Goal: Task Accomplishment & Management: Manage account settings

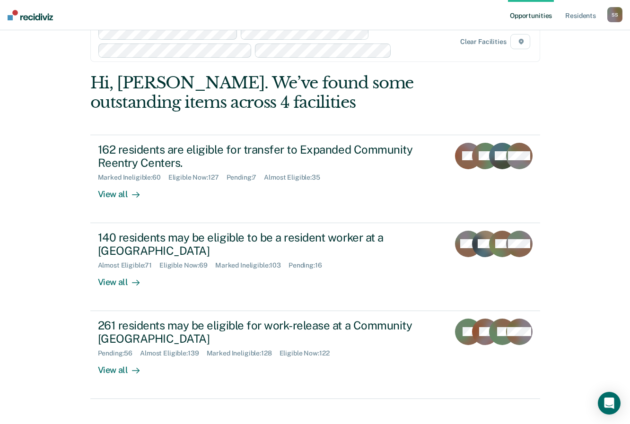
scroll to position [37, 0]
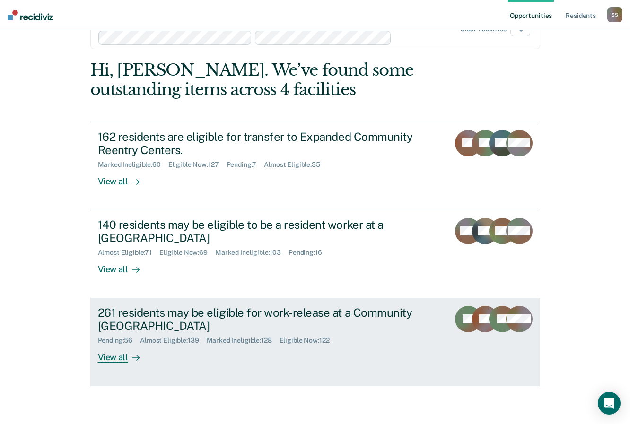
click at [129, 314] on div "261 residents may be eligible for work-release at a Community [GEOGRAPHIC_DATA]" at bounding box center [264, 319] width 332 height 27
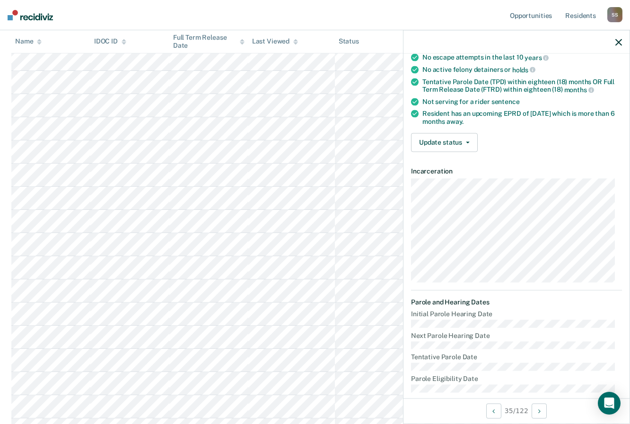
scroll to position [95, 0]
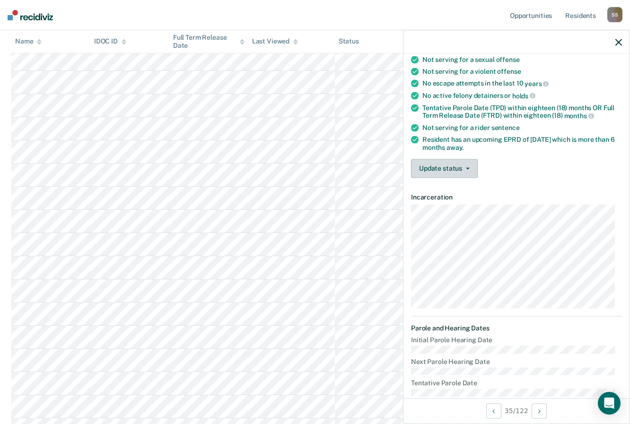
click at [461, 169] on button "Update status" at bounding box center [444, 168] width 67 height 19
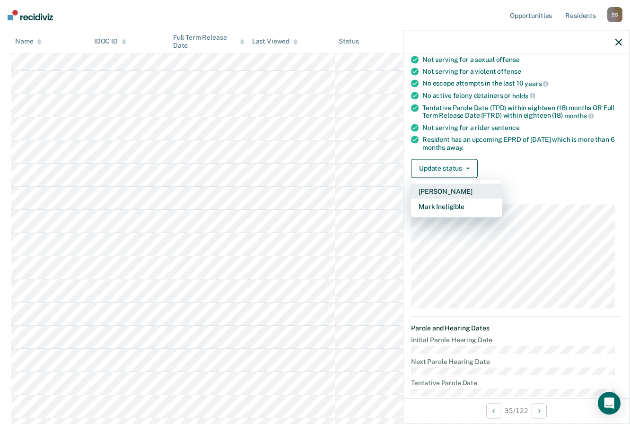
click at [453, 193] on button "[PERSON_NAME]" at bounding box center [456, 191] width 91 height 15
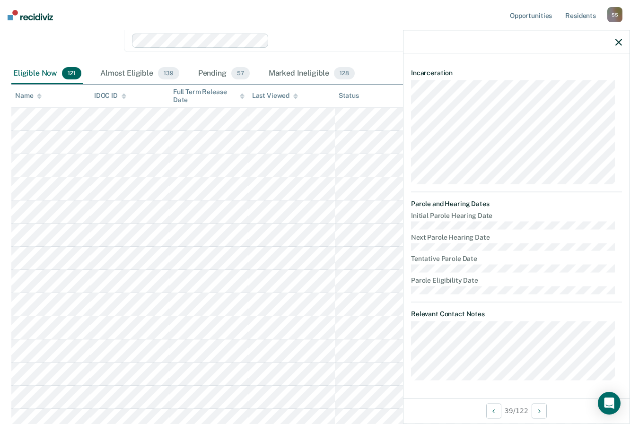
scroll to position [141, 0]
click at [293, 97] on icon at bounding box center [295, 97] width 5 height 6
click at [293, 100] on icon at bounding box center [295, 97] width 5 height 6
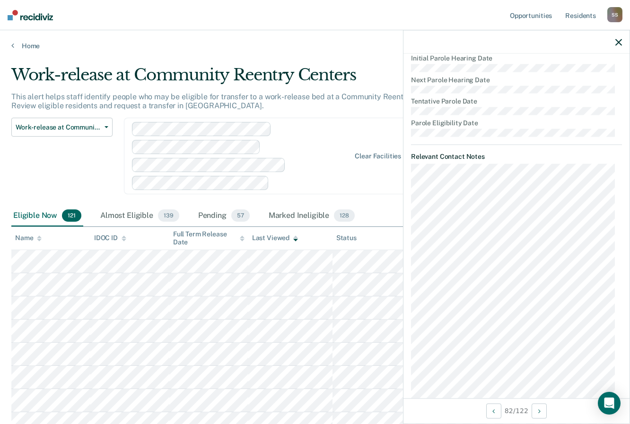
scroll to position [0, 0]
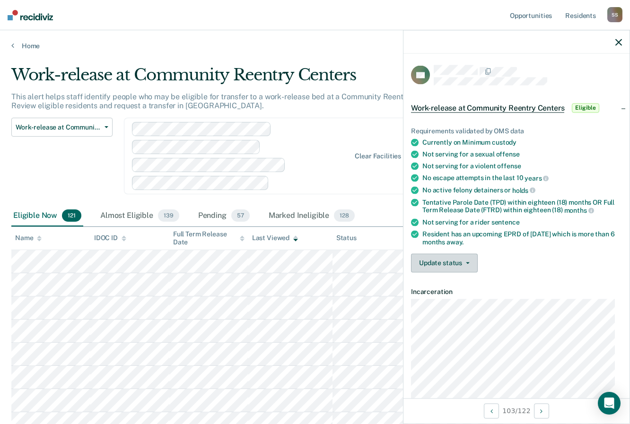
click at [468, 262] on icon "button" at bounding box center [468, 263] width 4 height 2
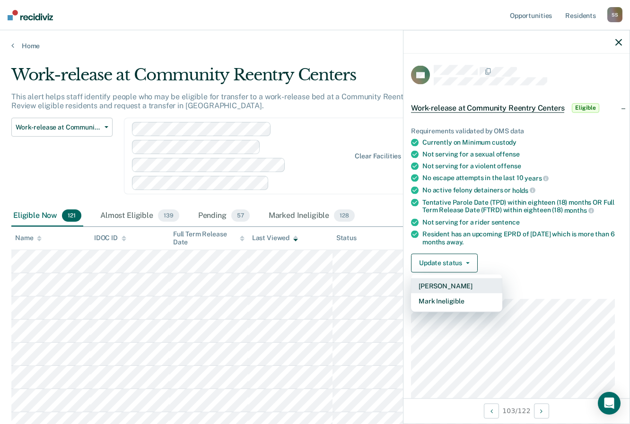
click at [455, 283] on button "[PERSON_NAME]" at bounding box center [456, 285] width 91 height 15
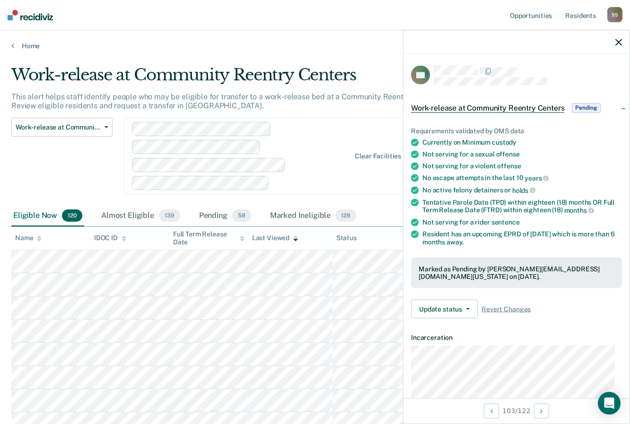
click at [251, 41] on div "Home" at bounding box center [315, 40] width 630 height 20
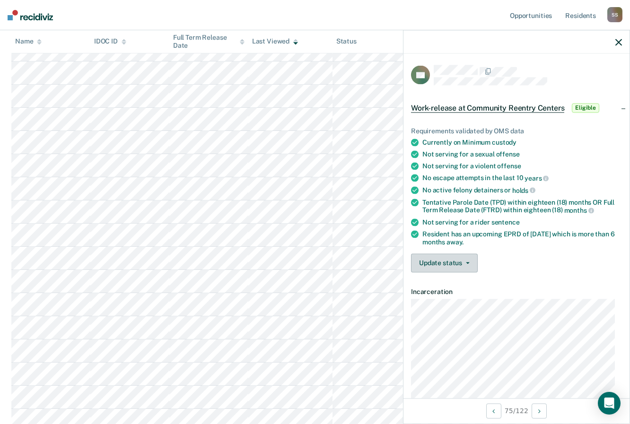
click at [466, 259] on button "Update status" at bounding box center [444, 263] width 67 height 19
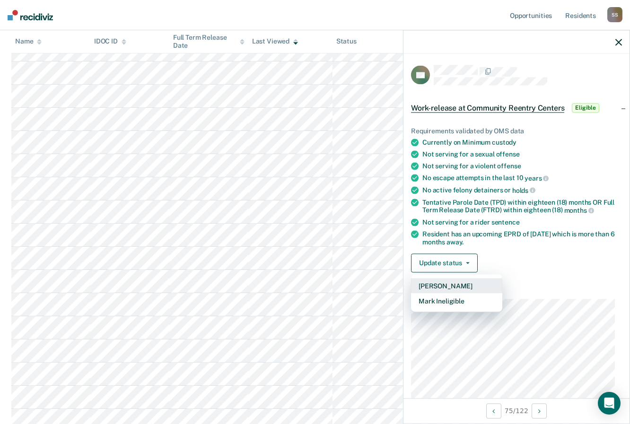
click at [449, 287] on button "[PERSON_NAME]" at bounding box center [456, 285] width 91 height 15
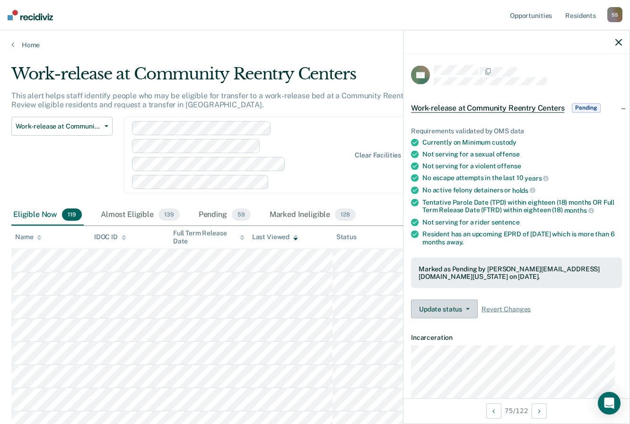
scroll to position [0, 0]
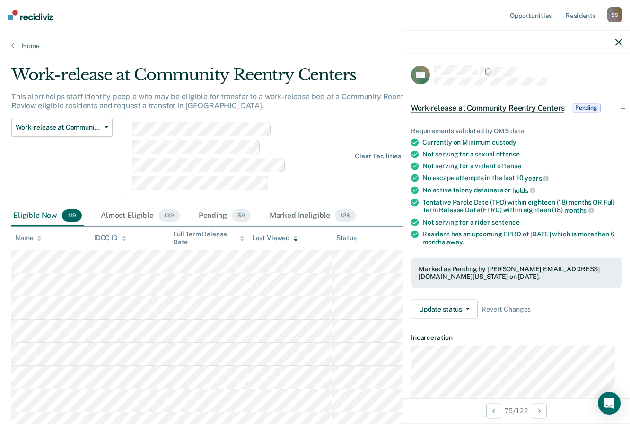
click at [288, 236] on div "Last Viewed" at bounding box center [275, 238] width 46 height 8
click at [285, 242] on div "Last Viewed" at bounding box center [275, 238] width 46 height 8
click at [285, 241] on div "Last Viewed" at bounding box center [275, 238] width 46 height 8
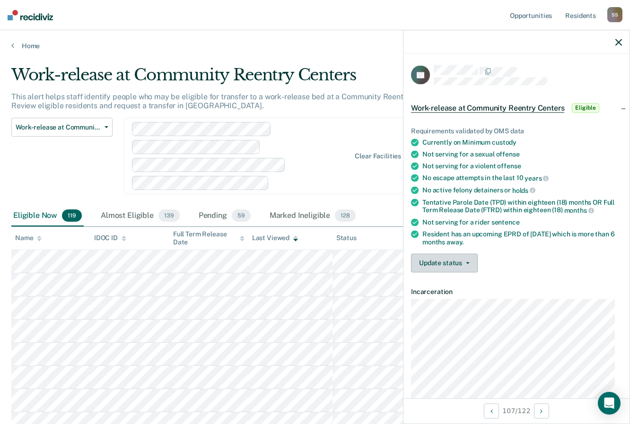
click at [466, 262] on icon "button" at bounding box center [468, 263] width 4 height 2
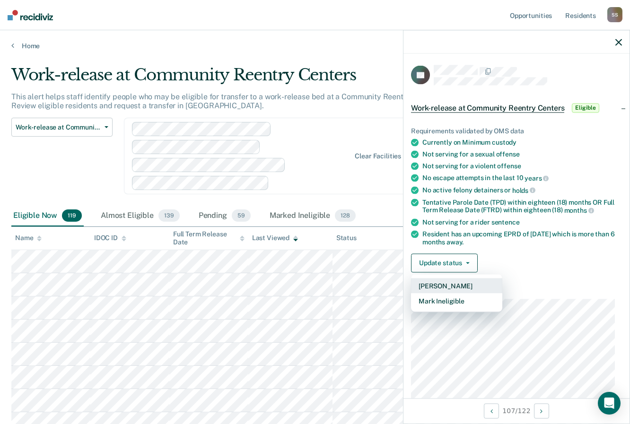
click at [451, 284] on button "[PERSON_NAME]" at bounding box center [456, 285] width 91 height 15
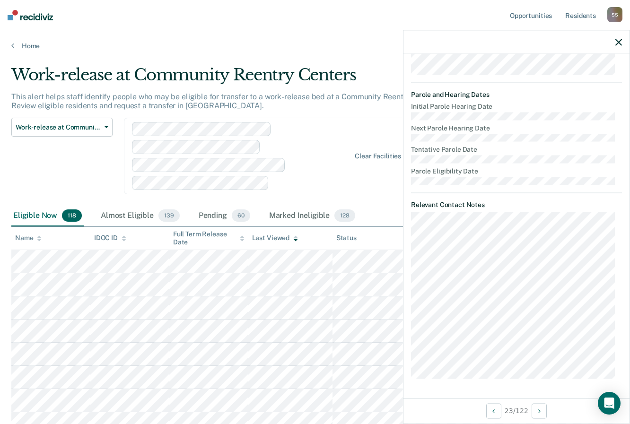
scroll to position [327, 0]
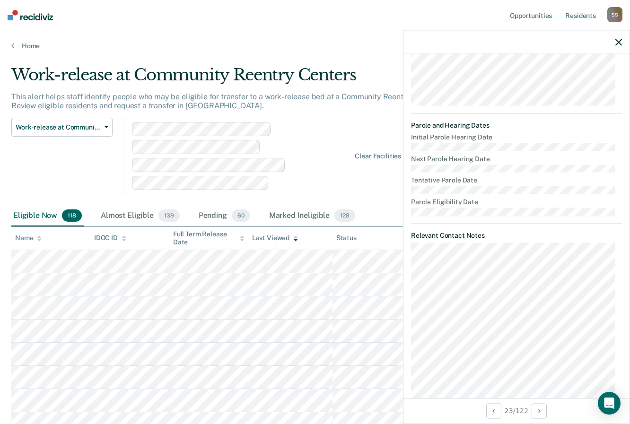
click at [545, 197] on dl "Initial Parole Hearing Date Next Parole Hearing Date Tentative Parole Date Paro…" at bounding box center [516, 174] width 211 height 82
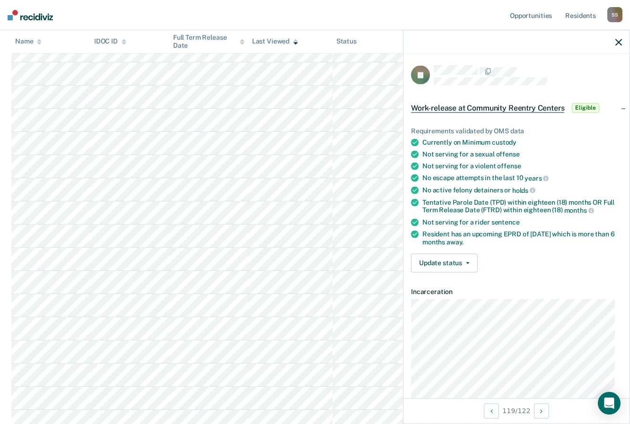
scroll to position [373, 0]
